Goal: Information Seeking & Learning: Find specific fact

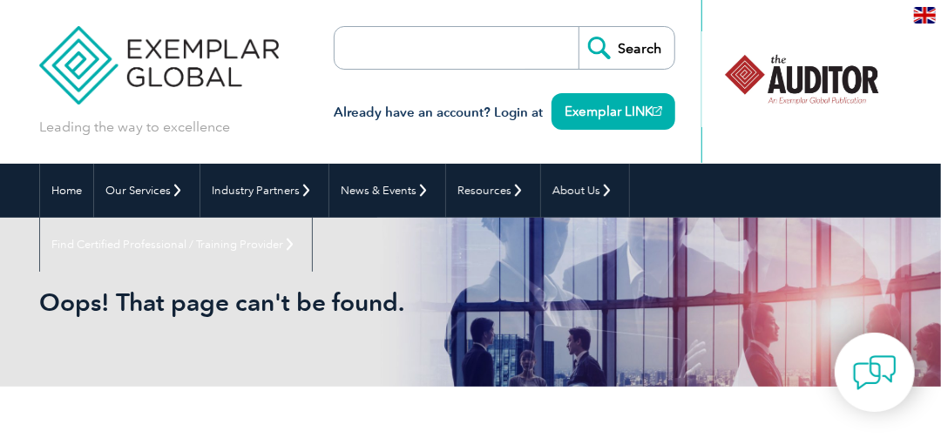
click at [473, 68] on input "search" at bounding box center [434, 48] width 183 height 42
type input "exemplar"
click at [614, 45] on input "Search" at bounding box center [627, 48] width 96 height 42
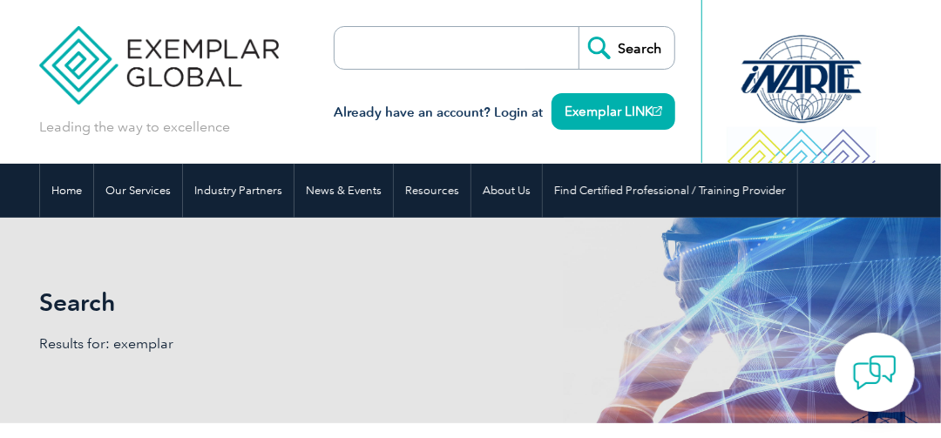
click at [392, 52] on input "search" at bounding box center [434, 48] width 183 height 42
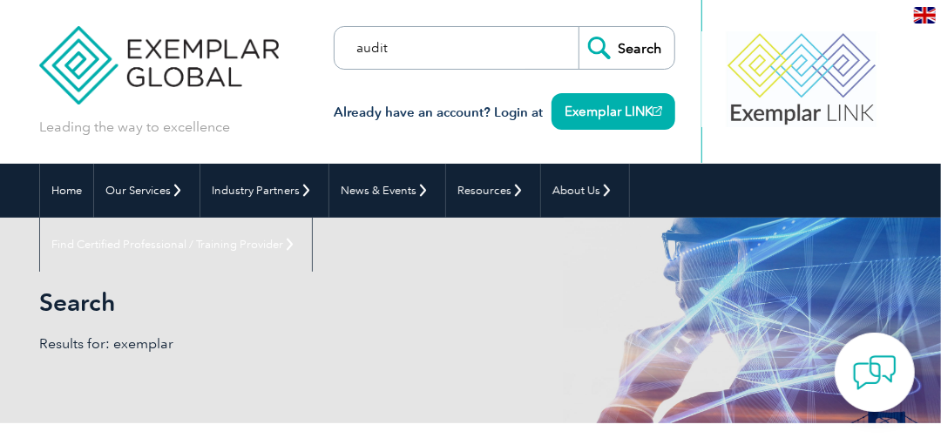
type input "audit"
click at [637, 37] on input "Search" at bounding box center [627, 48] width 96 height 42
